Goal: Information Seeking & Learning: Learn about a topic

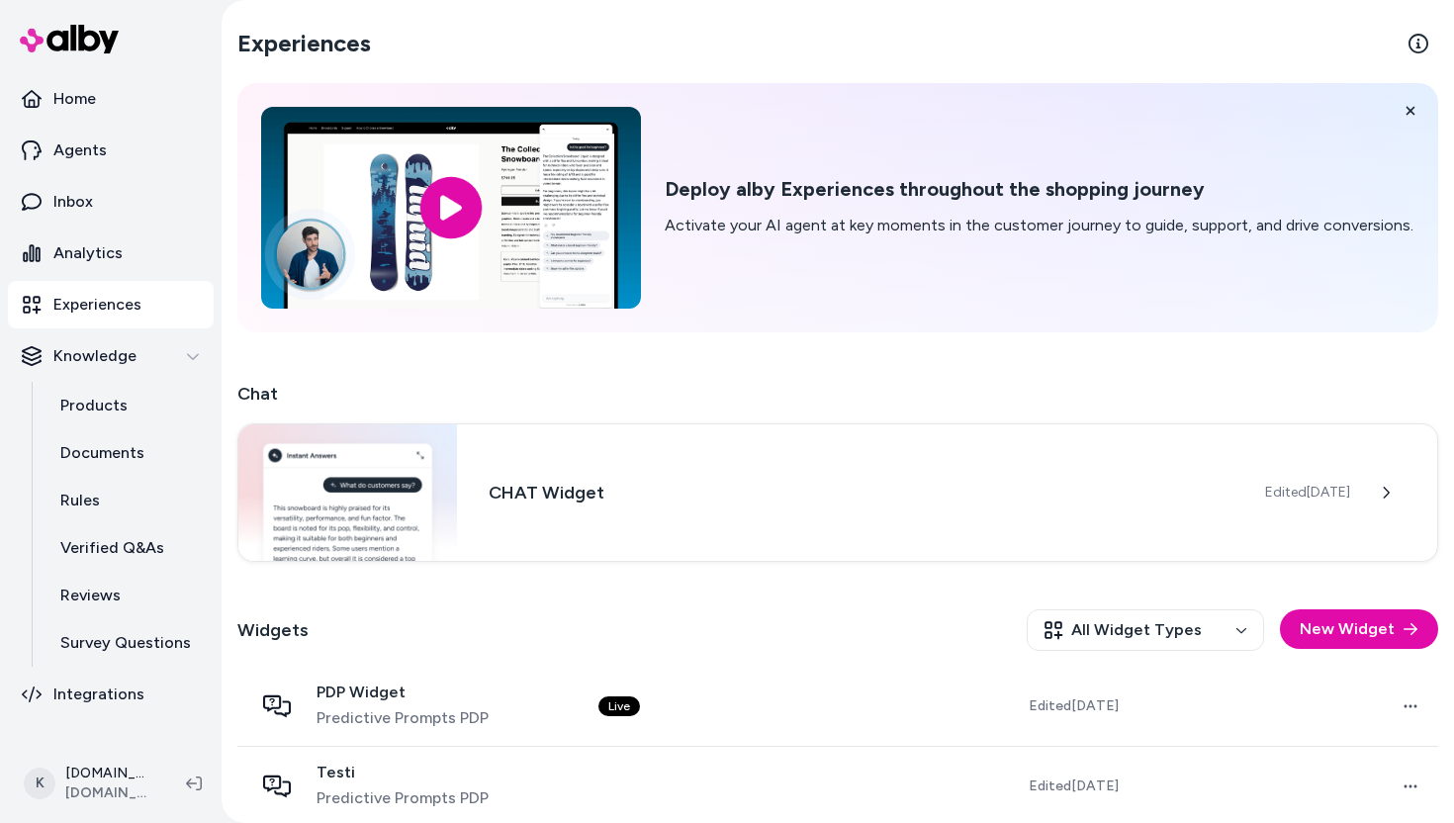
scroll to position [99, 0]
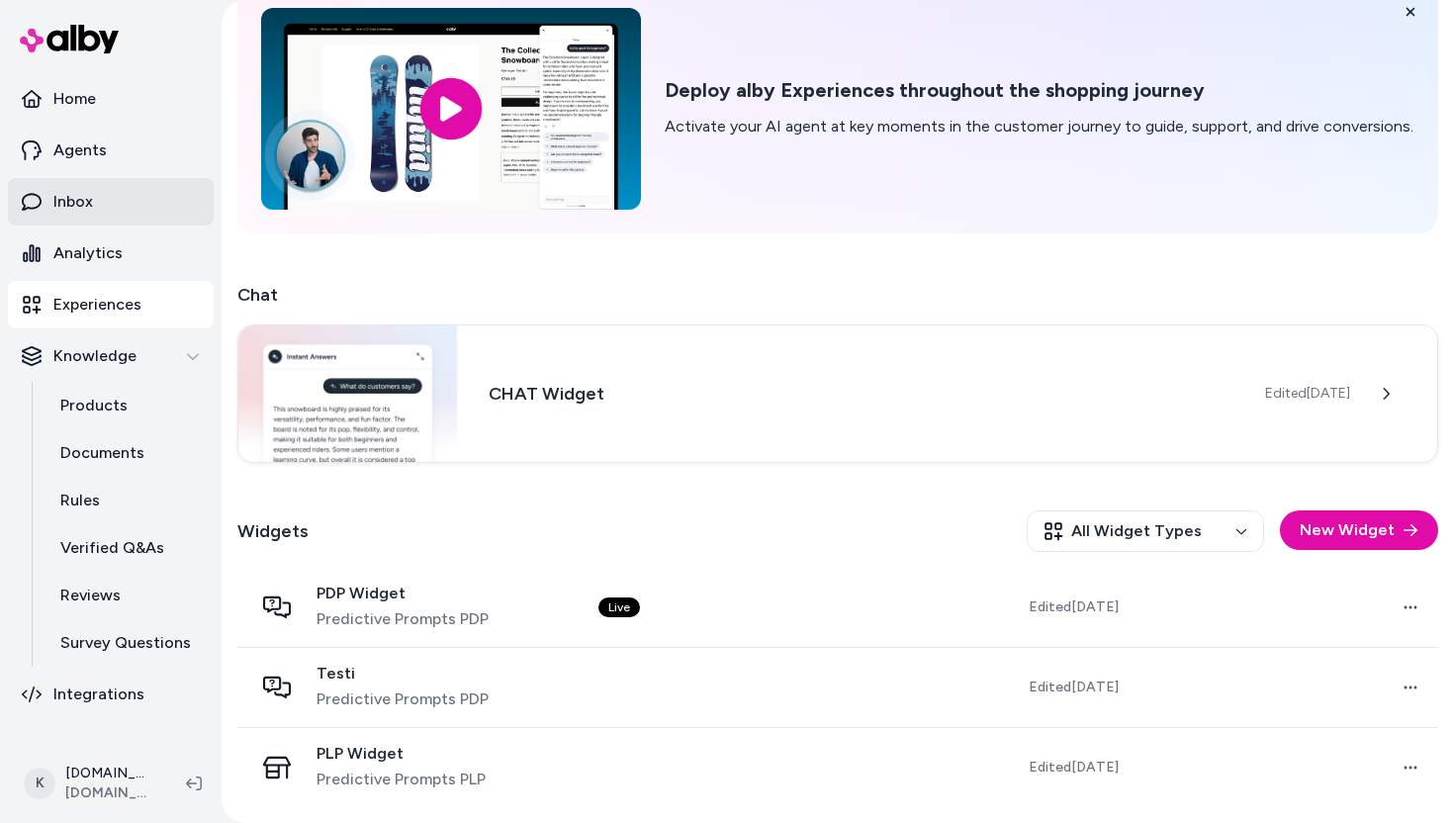
click at [84, 193] on p "Inbox" at bounding box center [73, 202] width 40 height 24
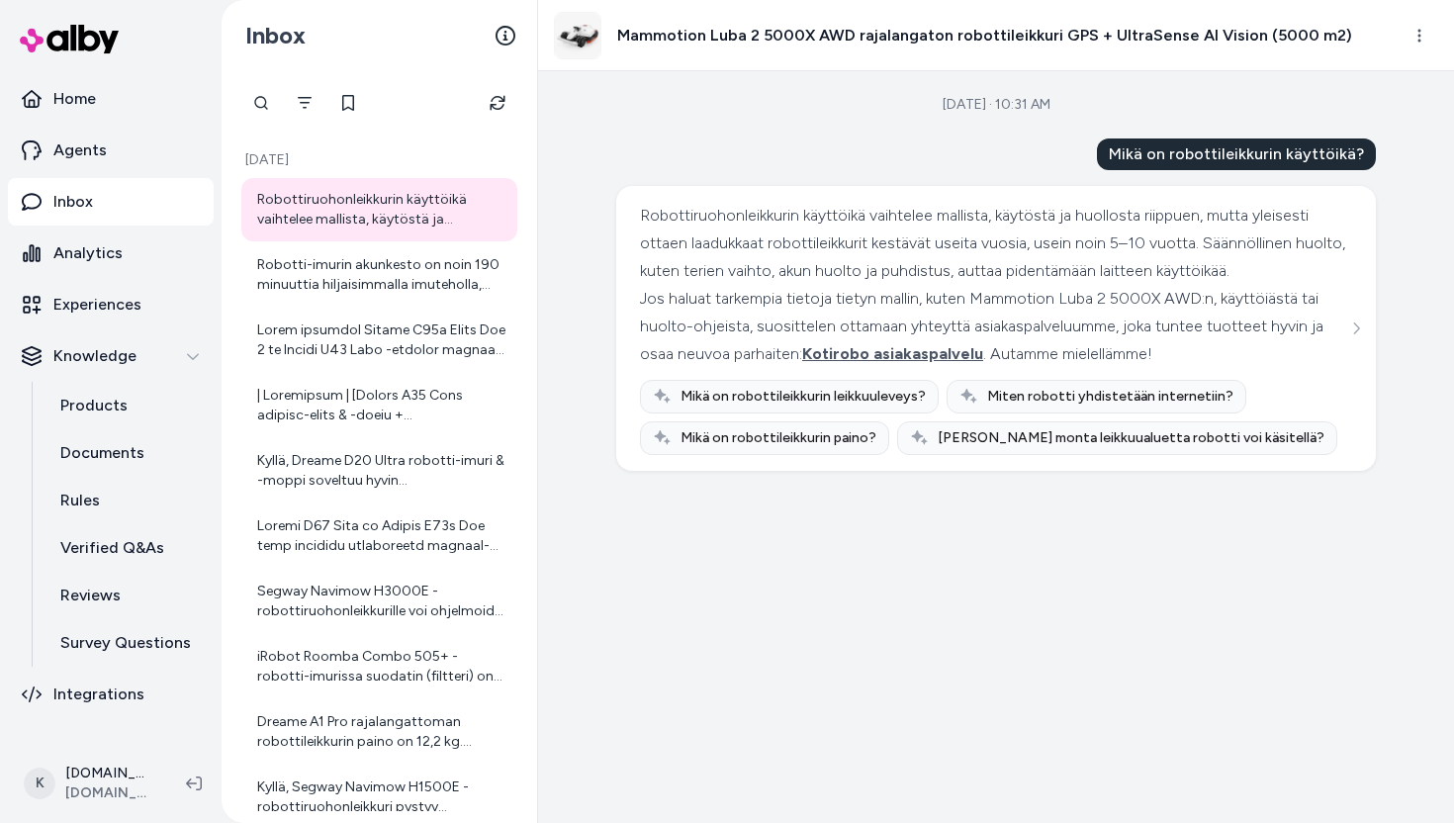
click at [430, 210] on div "Robottiruohonleikkurin käyttöikä vaihtelee mallista, käytöstä ja huollosta riip…" at bounding box center [381, 210] width 248 height 40
click at [401, 257] on div "Robotti-imurin akunkesto on noin 190 minuuttia hiljaisimmalla imuteholla, mikä …" at bounding box center [381, 275] width 248 height 40
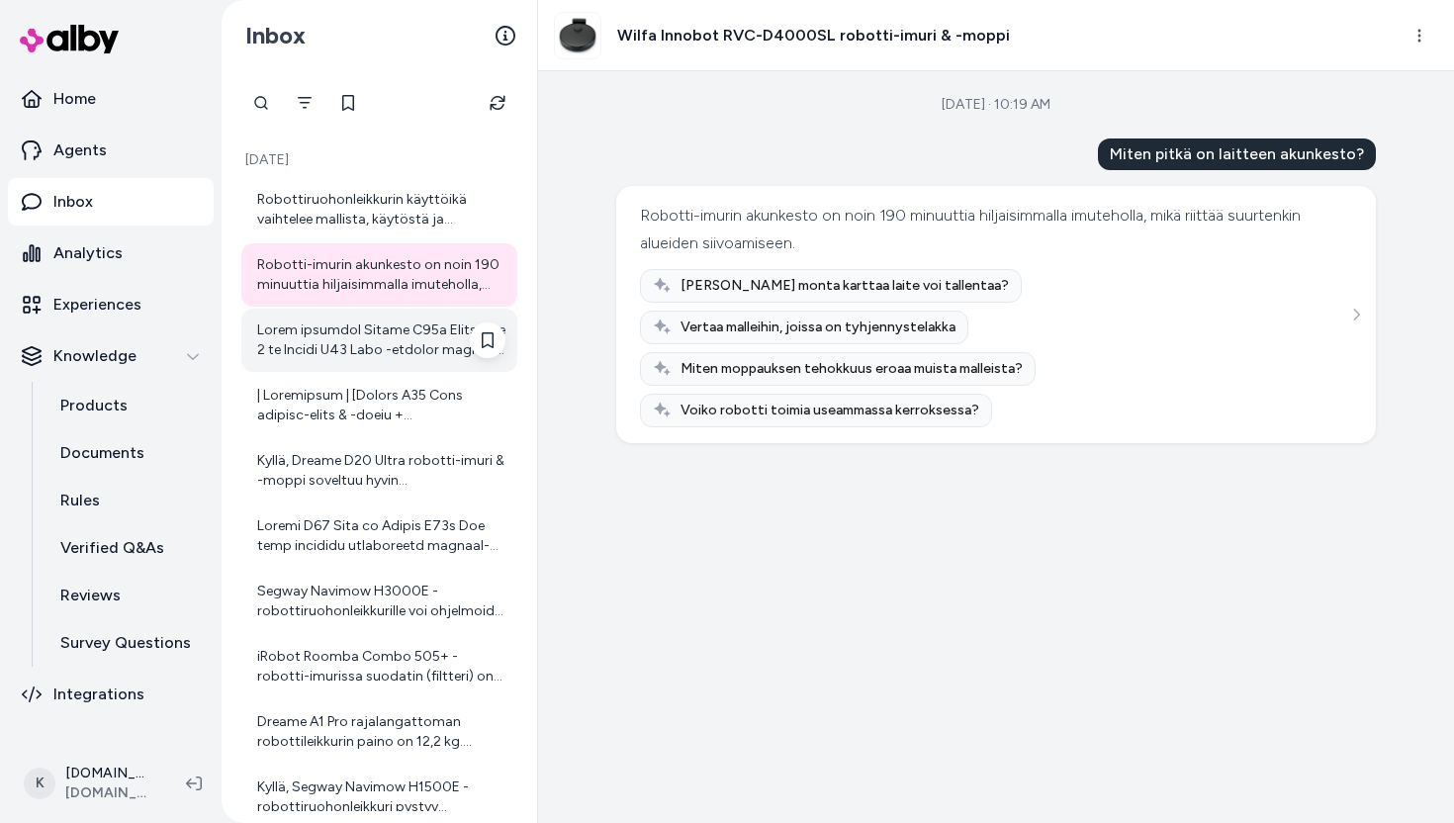
click at [392, 361] on div at bounding box center [379, 340] width 276 height 63
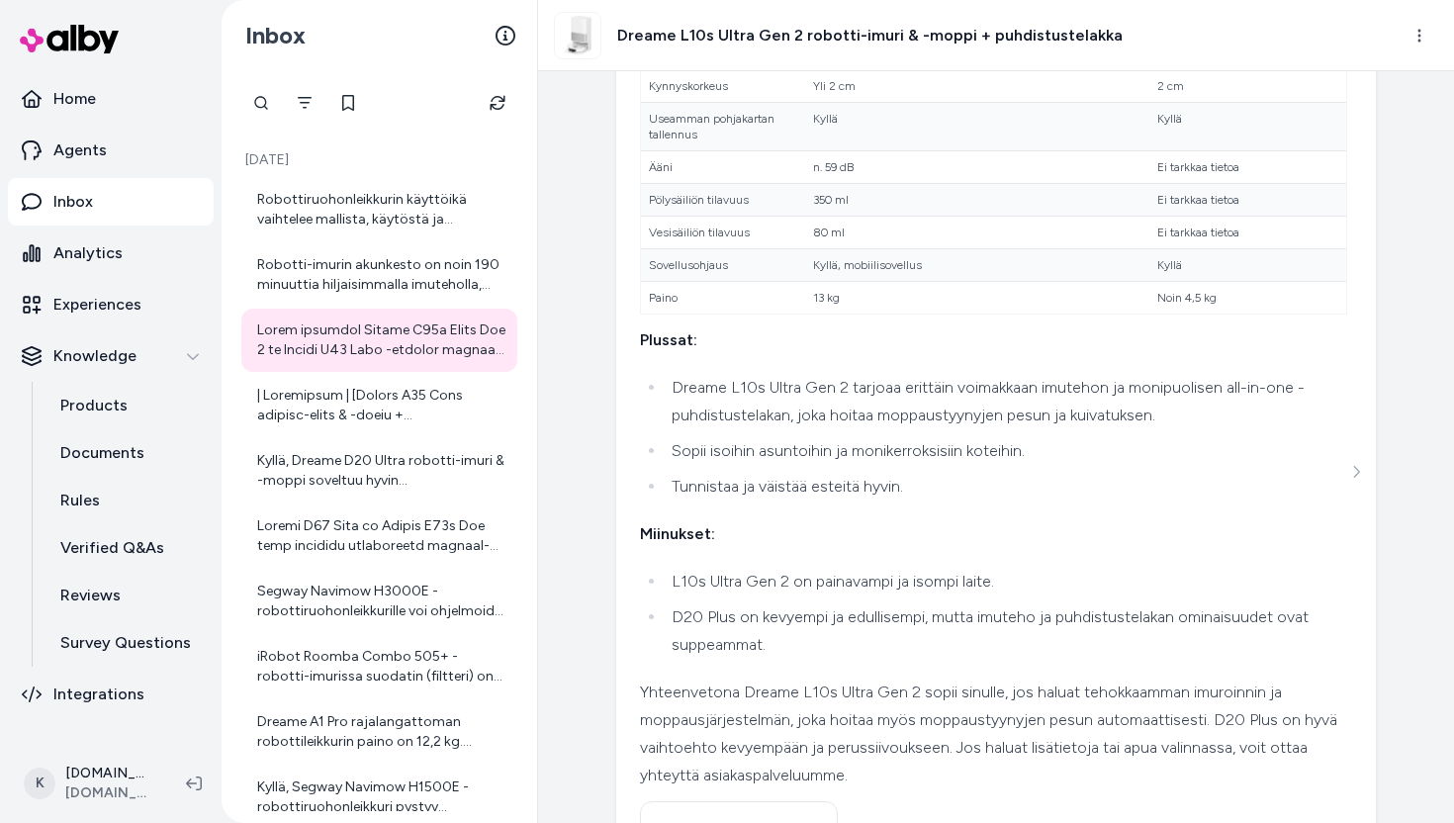
scroll to position [382, 0]
click at [417, 402] on div at bounding box center [381, 406] width 248 height 40
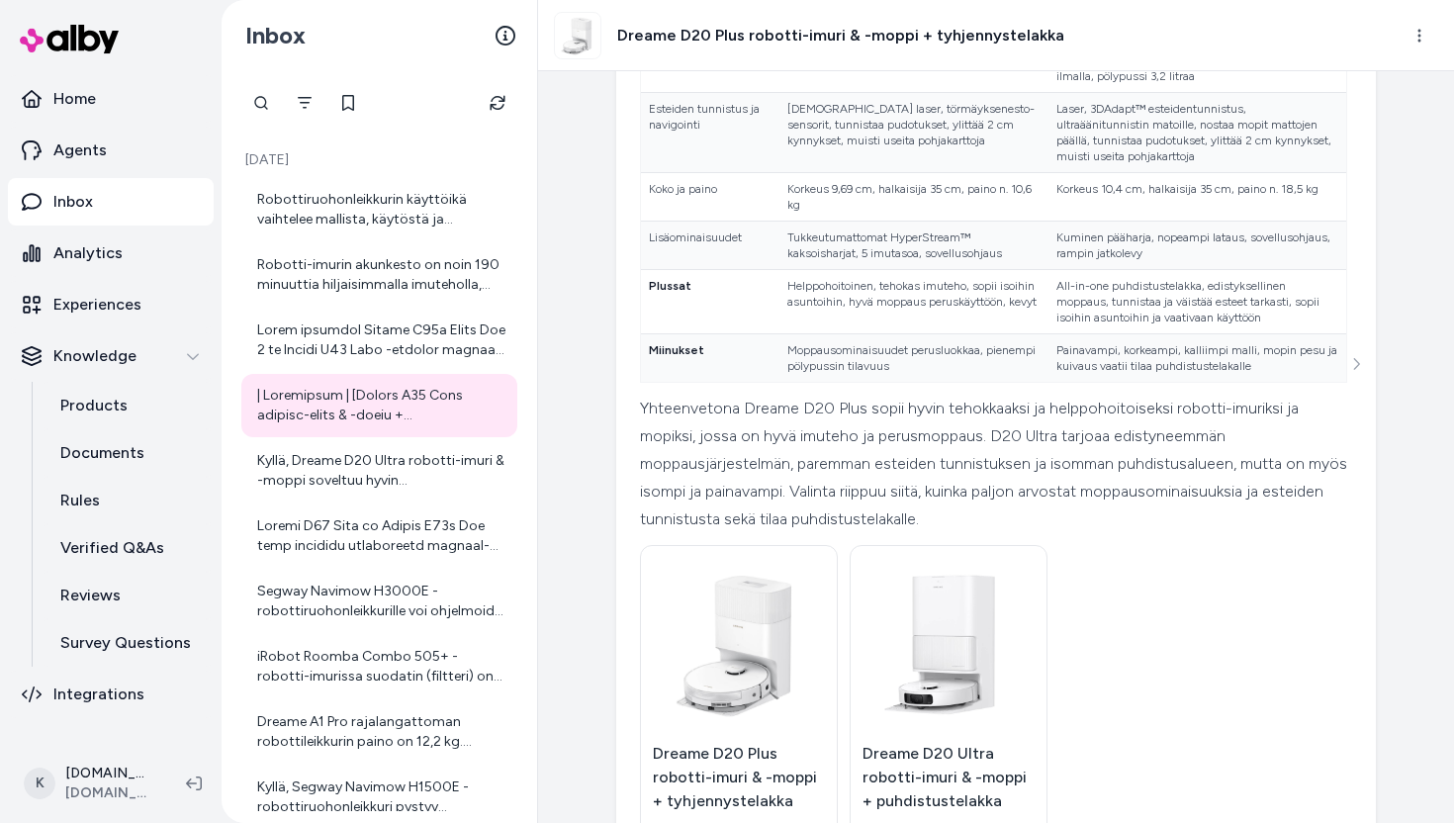
scroll to position [101, 0]
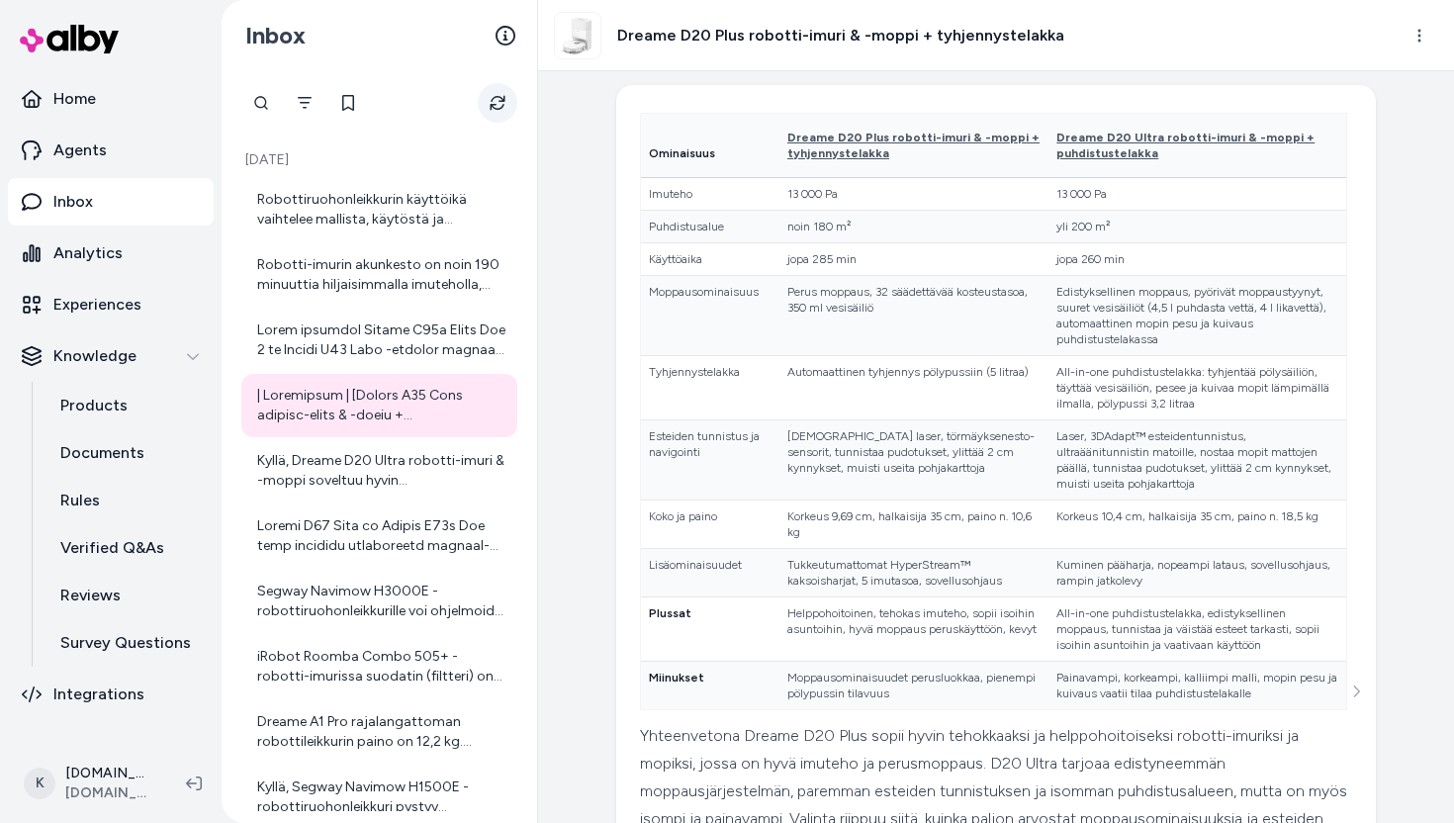
click at [497, 106] on icon "Refresh" at bounding box center [498, 103] width 16 height 16
click at [509, 111] on button "Refresh" at bounding box center [498, 103] width 40 height 40
click at [494, 96] on icon "Refresh" at bounding box center [498, 103] width 16 height 16
click at [486, 99] on button "Refresh" at bounding box center [498, 103] width 40 height 40
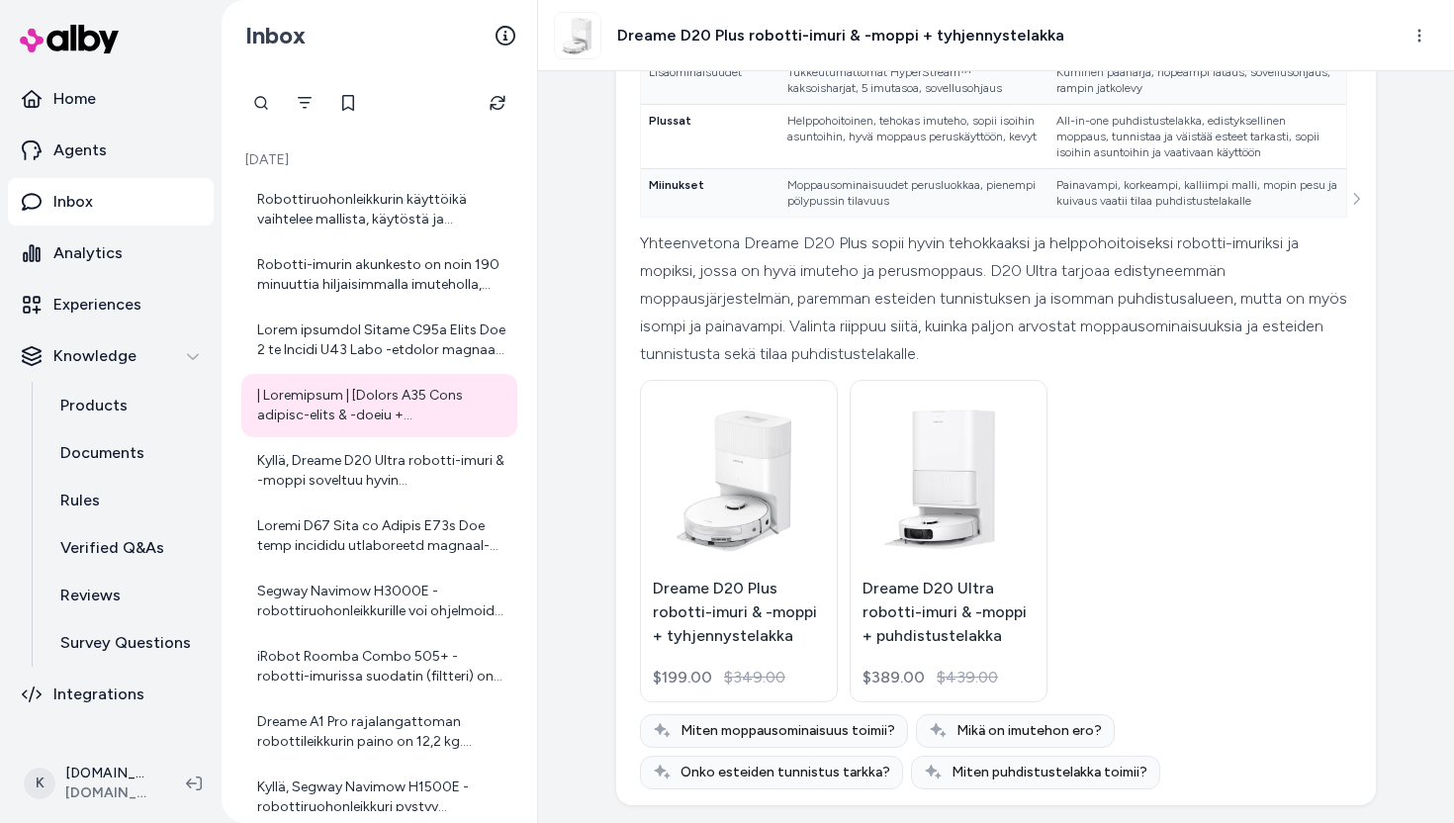
scroll to position [599, 0]
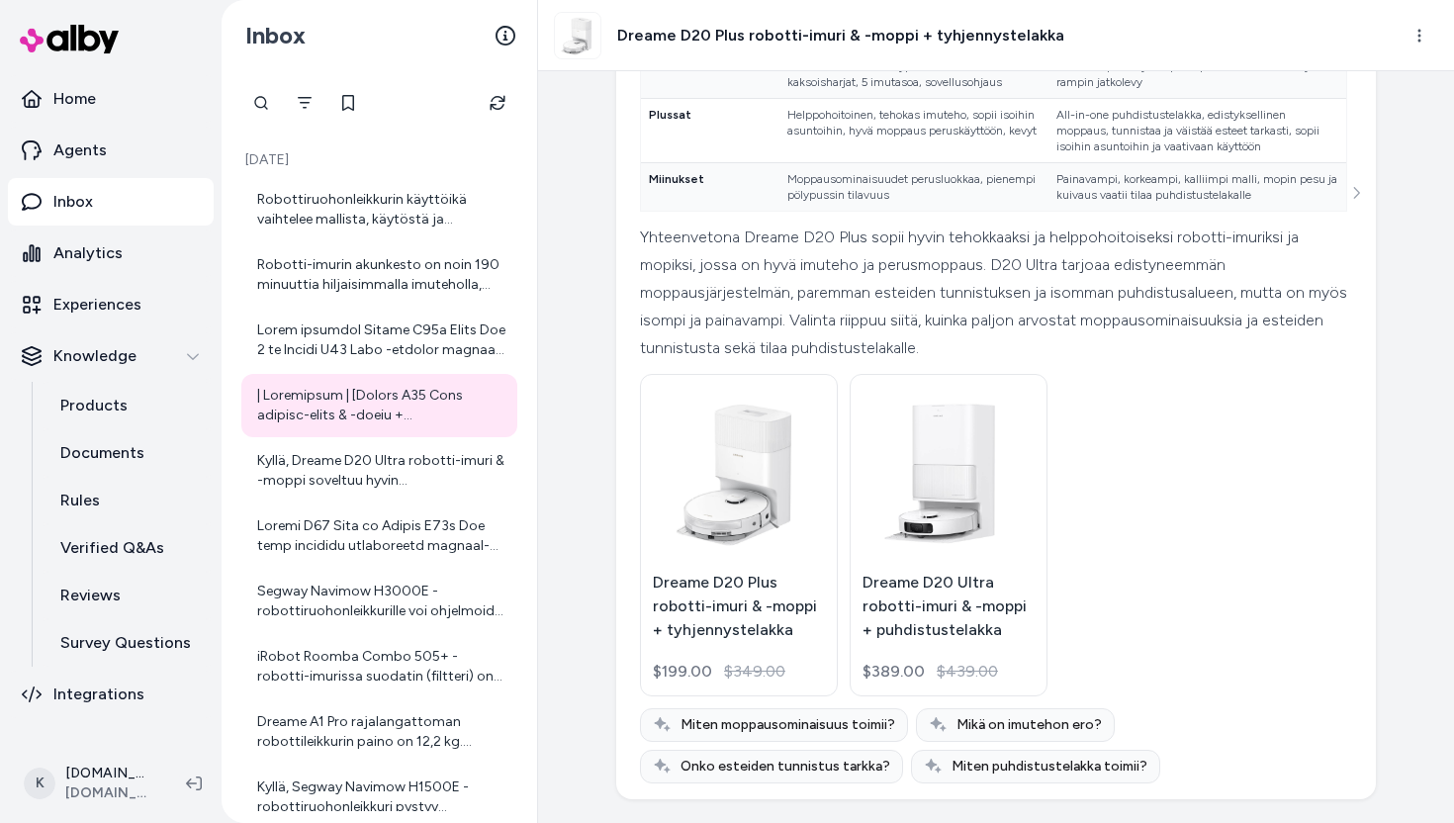
click at [1072, 717] on span "Mikä on imutehon ero?" at bounding box center [1029, 725] width 145 height 20
click at [496, 109] on icon "Refresh" at bounding box center [497, 103] width 15 height 15
